Goal: Task Accomplishment & Management: Complete application form

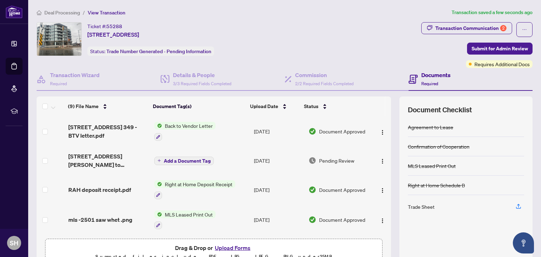
scroll to position [37, 0]
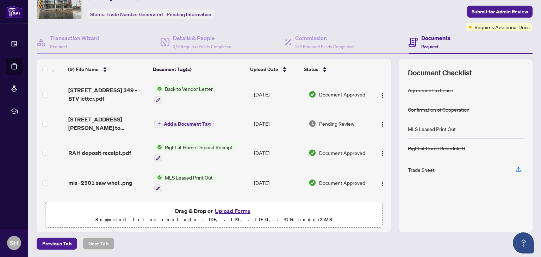
click at [190, 176] on span "MLS Leased Print Out" at bounding box center [188, 177] width 53 height 8
click at [183, 211] on span "MLS Leased Print Out" at bounding box center [178, 210] width 53 height 8
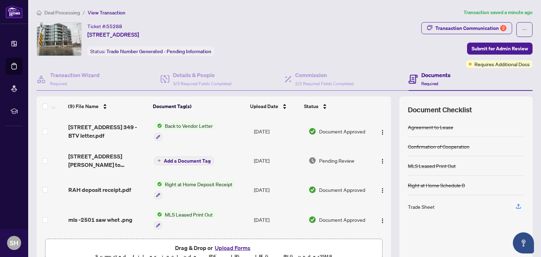
click at [205, 181] on span "Right at Home Deposit Receipt" at bounding box center [198, 184] width 73 height 8
click at [194, 219] on span "Right at Home Deposit Receipt" at bounding box center [196, 217] width 73 height 8
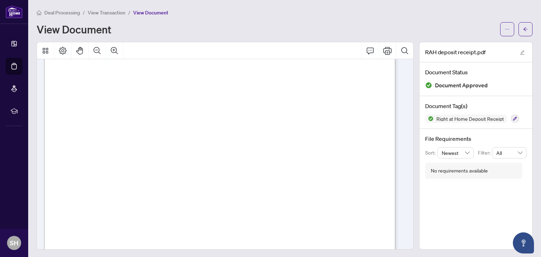
scroll to position [32, 0]
click at [504, 28] on icon "ellipsis" at bounding box center [506, 29] width 5 height 5
click at [466, 45] on span "Download" at bounding box center [475, 44] width 53 height 8
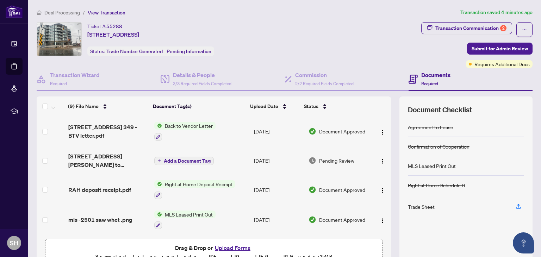
click at [196, 122] on span "Back to Vendor Letter" at bounding box center [188, 126] width 53 height 8
click at [186, 159] on span "Back to Vendor Letter" at bounding box center [178, 159] width 53 height 8
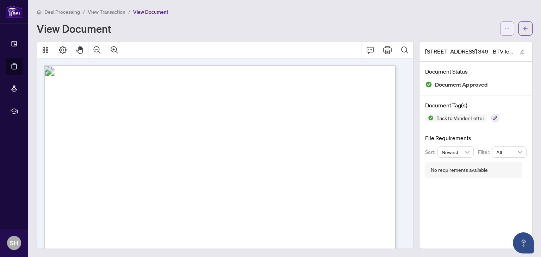
click at [504, 29] on icon "ellipsis" at bounding box center [506, 28] width 5 height 5
click at [466, 41] on span "Download" at bounding box center [475, 44] width 53 height 8
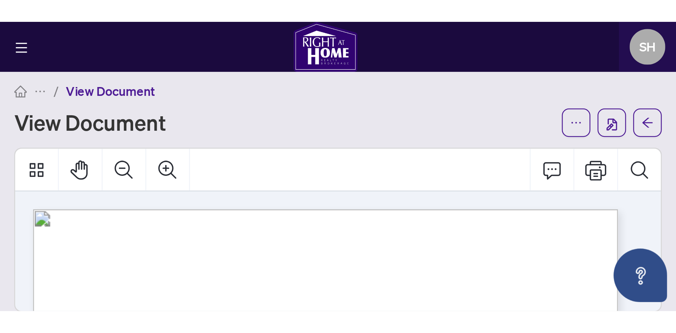
scroll to position [1, 0]
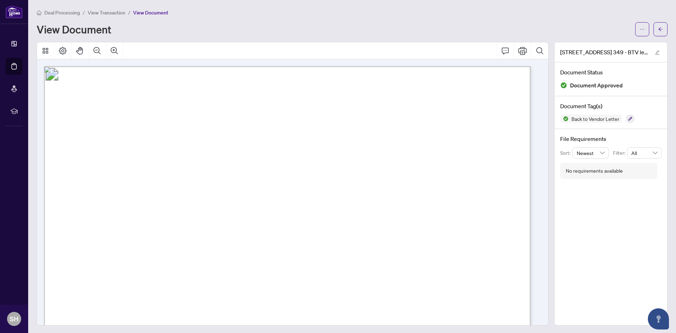
scroll to position [246, 0]
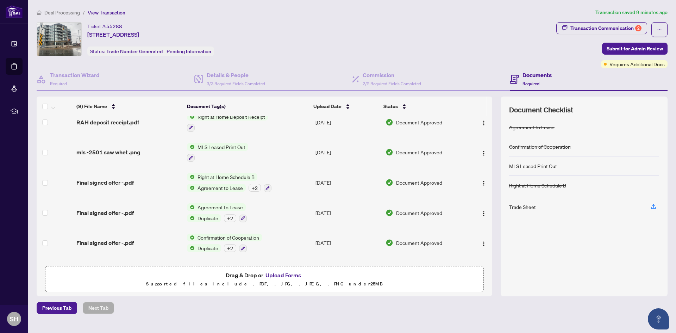
scroll to position [117, 0]
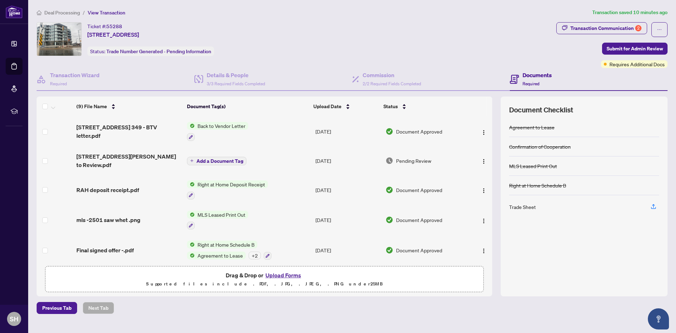
click at [224, 160] on span "Add a Document Tag" at bounding box center [219, 160] width 47 height 5
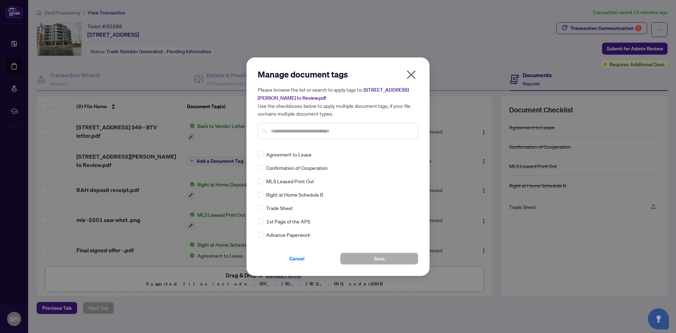
click at [411, 75] on icon "close" at bounding box center [411, 74] width 9 height 9
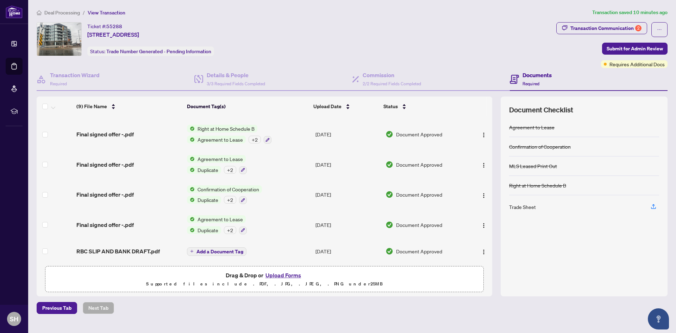
scroll to position [117, 0]
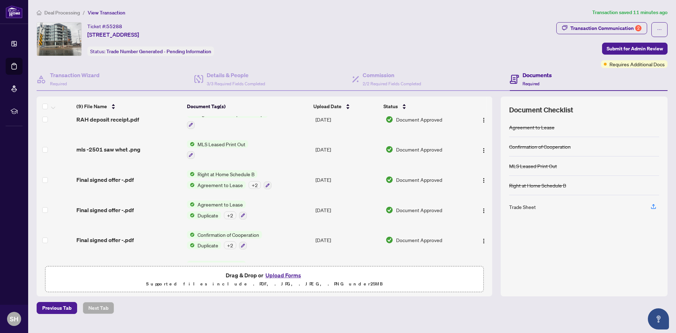
scroll to position [117, 0]
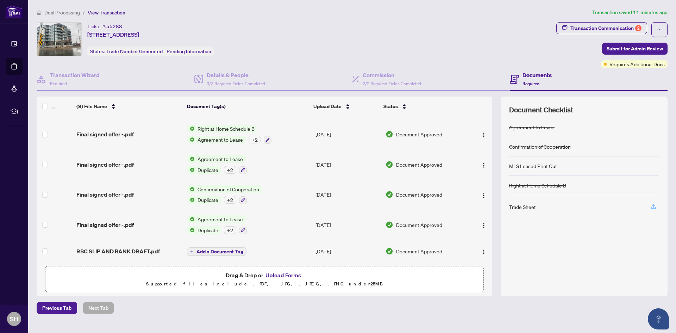
click at [652, 206] on icon "button" at bounding box center [653, 206] width 6 height 6
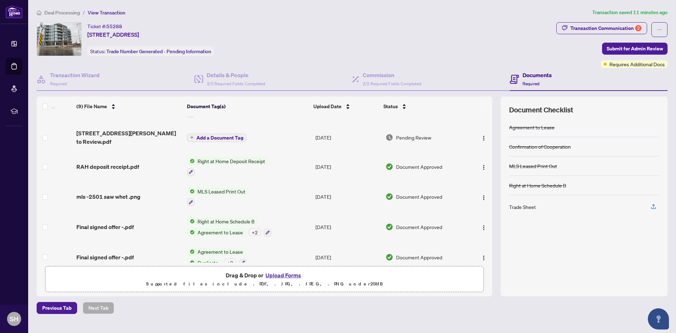
scroll to position [0, 0]
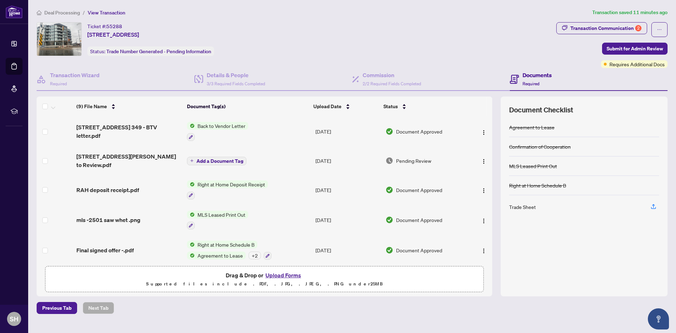
click at [221, 126] on span "Back to Vendor Letter" at bounding box center [221, 126] width 53 height 8
click at [211, 161] on span "Back to Vendor Letter" at bounding box center [213, 161] width 53 height 8
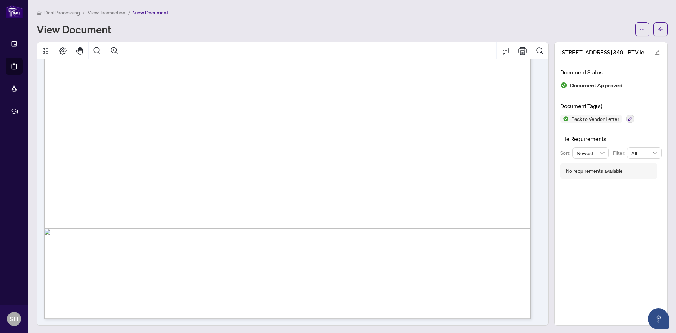
scroll to position [378, 0]
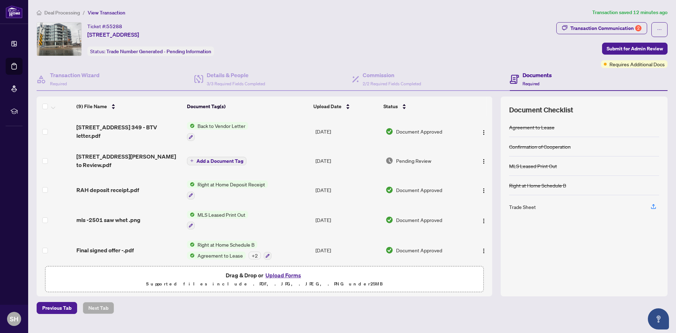
click at [419, 160] on span "Pending Review" at bounding box center [413, 161] width 35 height 8
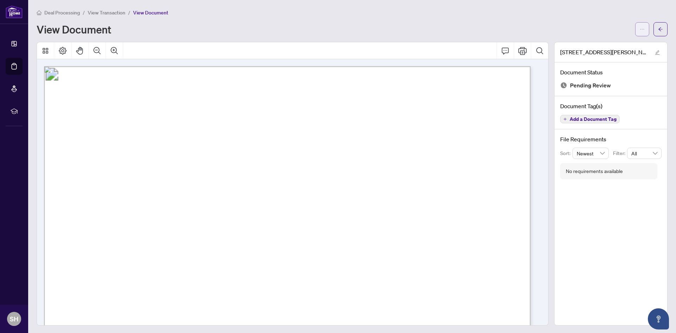
click at [639, 28] on icon "ellipsis" at bounding box center [641, 29] width 5 height 5
click at [589, 45] on span "Download" at bounding box center [610, 44] width 53 height 8
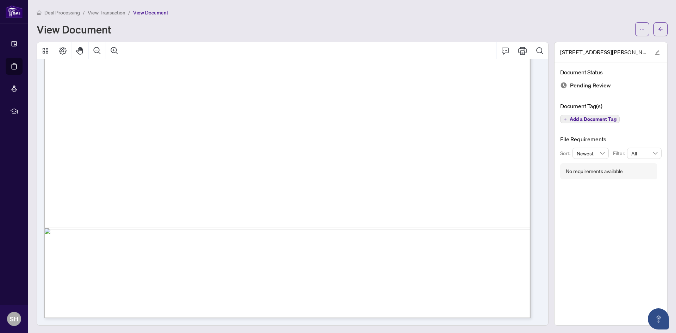
scroll to position [1, 0]
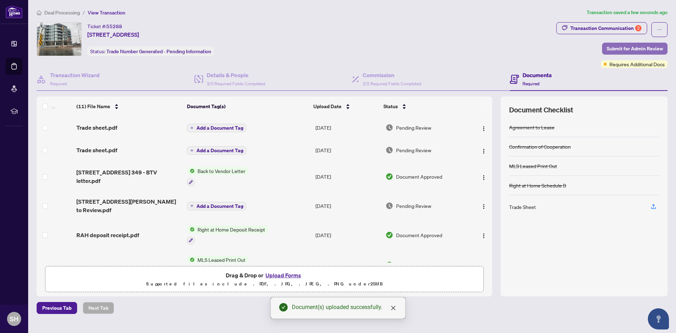
click at [618, 46] on span "Submit for Admin Review" at bounding box center [634, 48] width 56 height 11
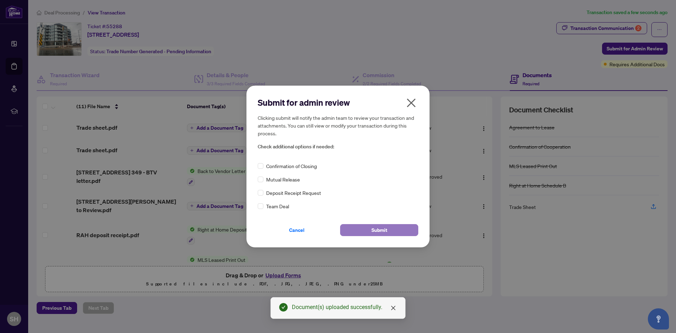
click at [384, 230] on span "Submit" at bounding box center [379, 229] width 16 height 11
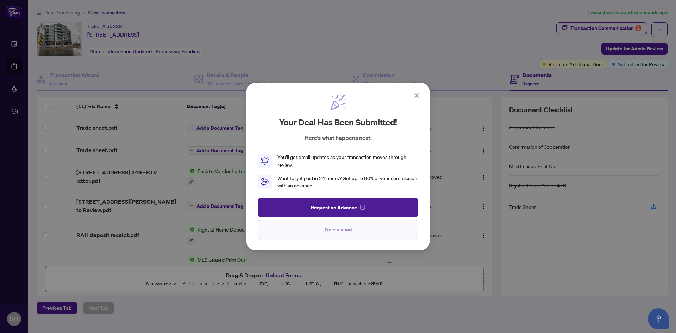
click at [340, 229] on span "I'm Finished" at bounding box center [337, 228] width 27 height 11
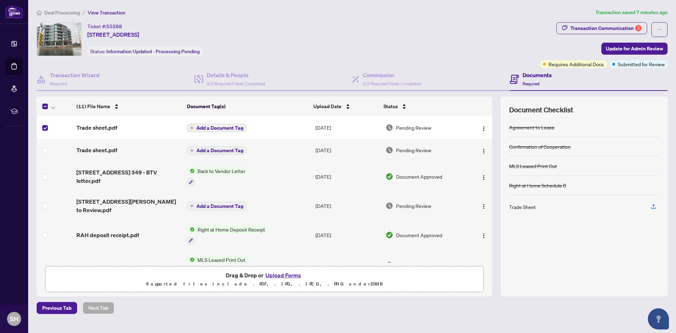
click at [462, 19] on div "Deal Processing / View Transaction Transaction saved 7 minutes ago Ticket #: 55…" at bounding box center [352, 160] width 636 height 305
